Goal: Navigation & Orientation: Find specific page/section

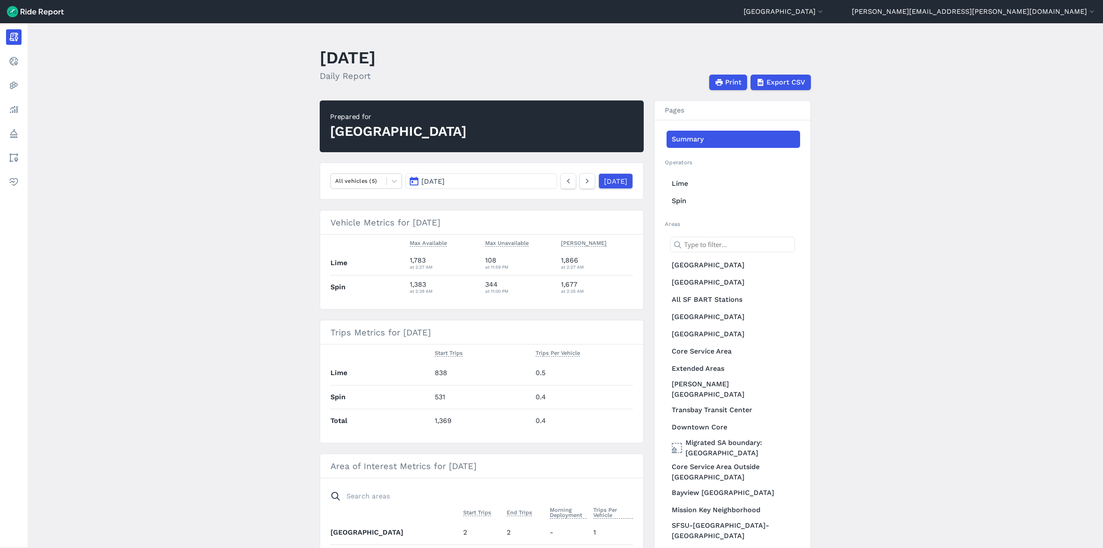
click at [172, 160] on main "[DATE] Daily Report Print Export CSV Prepared for [GEOGRAPHIC_DATA] All vehicle…" at bounding box center [565, 285] width 1075 height 524
click at [188, 170] on main "[DATE] Daily Report Print Export CSV Prepared for [GEOGRAPHIC_DATA] All vehicle…" at bounding box center [565, 285] width 1075 height 524
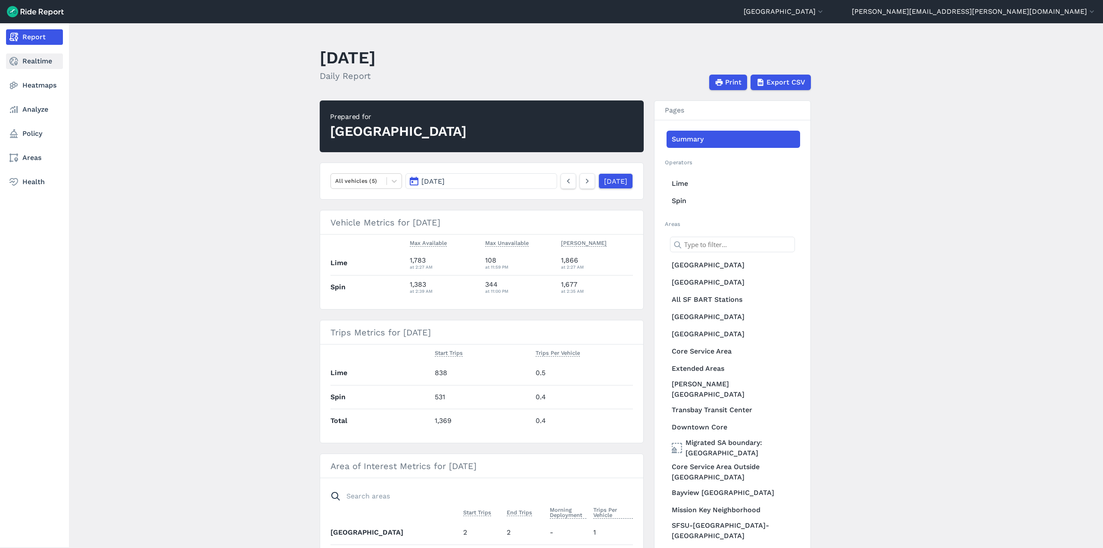
click at [16, 66] on link "Realtime" at bounding box center [34, 61] width 57 height 16
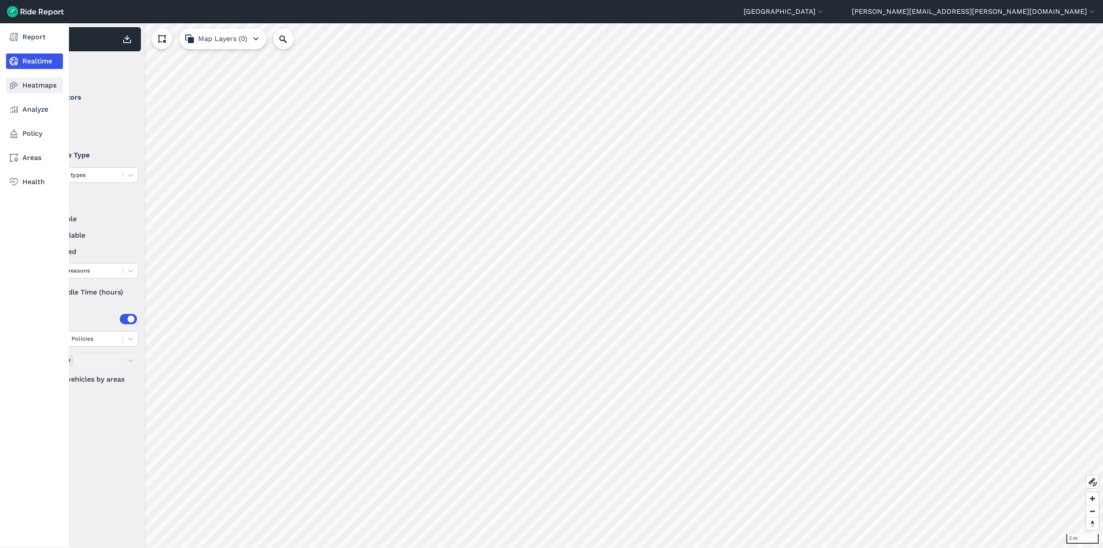
click at [28, 89] on link "Heatmaps" at bounding box center [34, 86] width 57 height 16
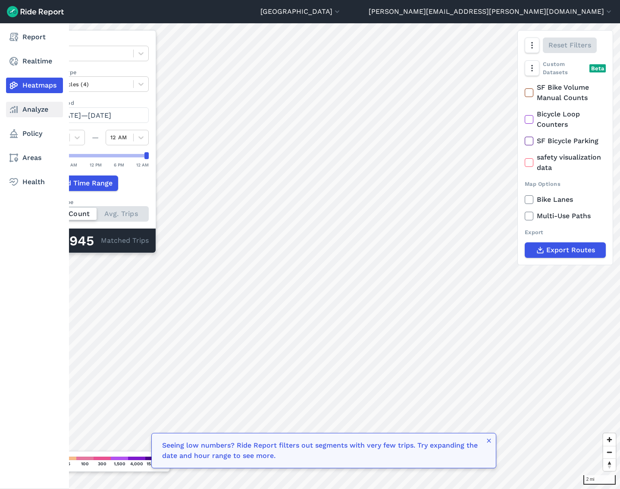
click at [15, 111] on use at bounding box center [14, 109] width 8 height 7
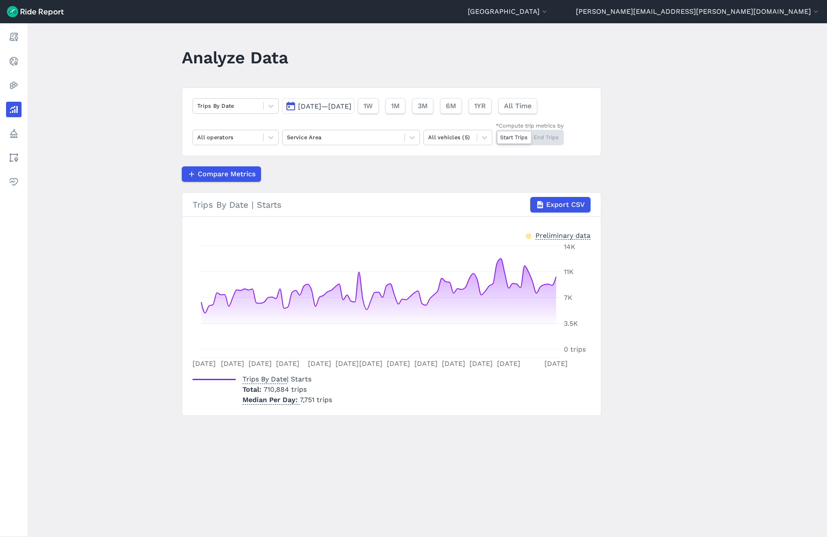
click at [11, 85] on icon at bounding box center [14, 85] width 10 height 10
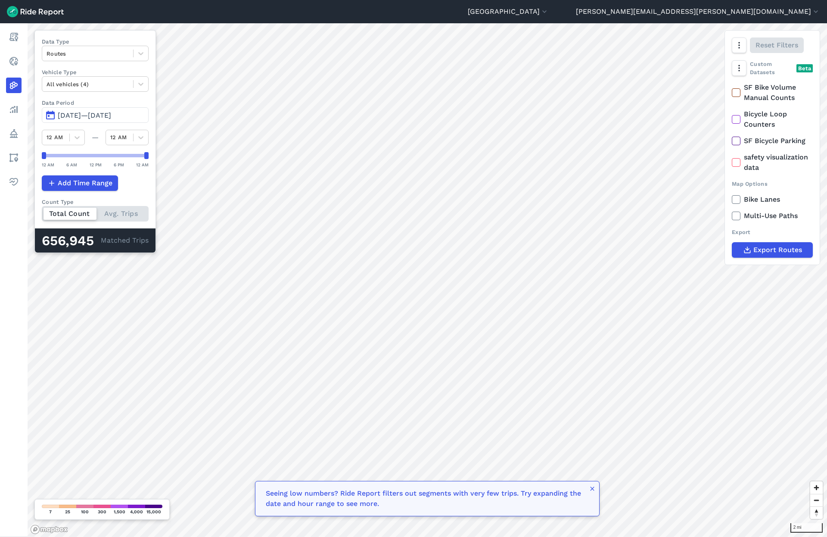
click at [593, 489] on use "button" at bounding box center [592, 488] width 4 height 4
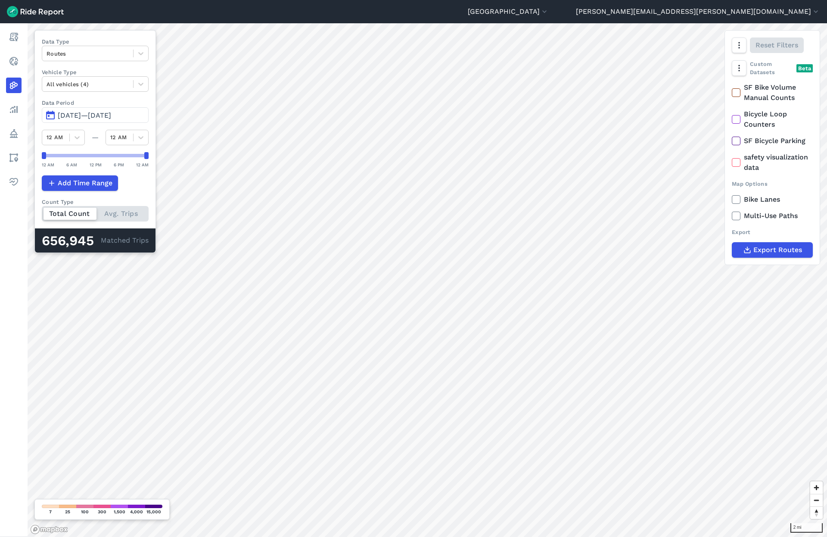
click at [17, 109] on use at bounding box center [14, 109] width 8 height 7
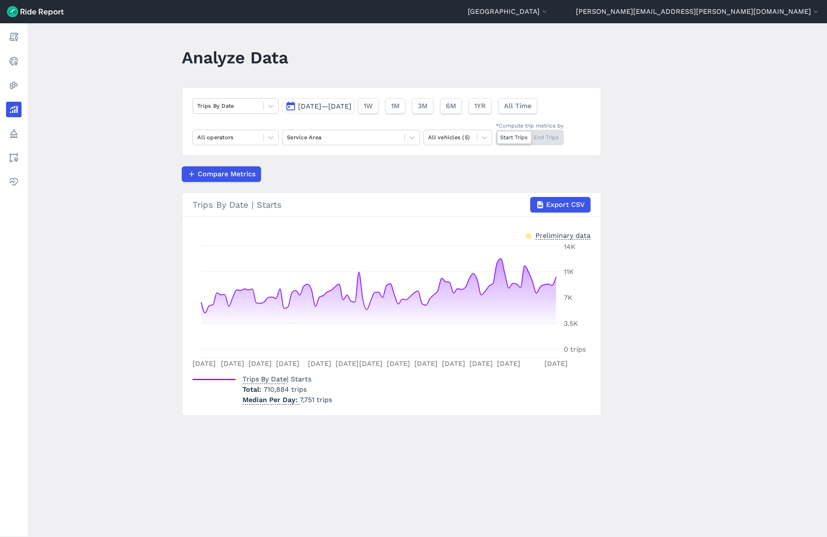
click at [116, 81] on main "Analyze Data Trips By Date [DATE]—[DATE] 1W 1M 3M 6M 1YR All Time All operators…" at bounding box center [428, 280] width 800 height 514
